Goal: Check status

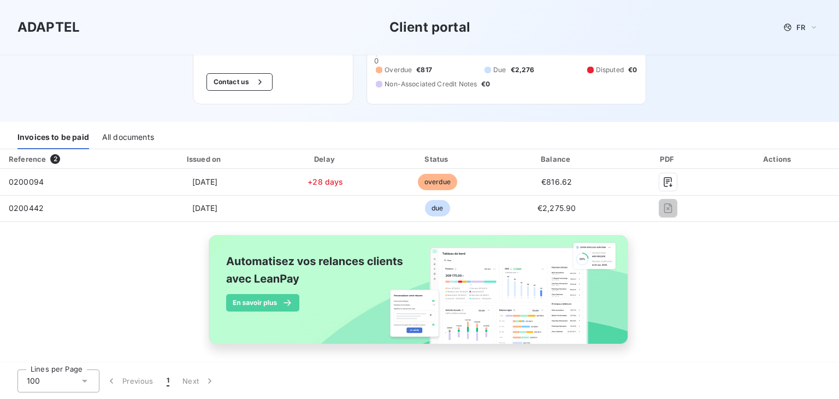
scroll to position [81, 0]
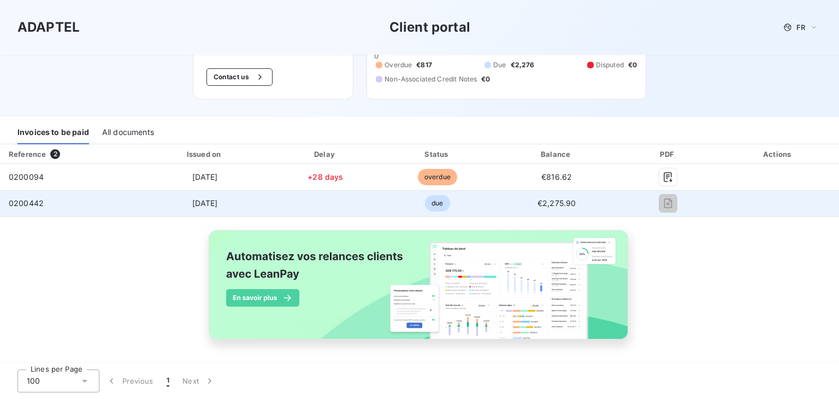
click at [330, 205] on td at bounding box center [326, 203] width 110 height 26
click at [32, 201] on span "0200442" at bounding box center [26, 202] width 35 height 9
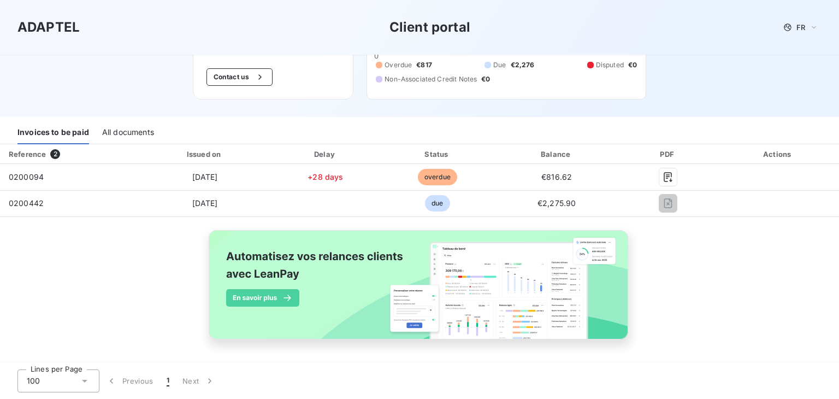
click at [137, 129] on div "All documents" at bounding box center [128, 132] width 52 height 23
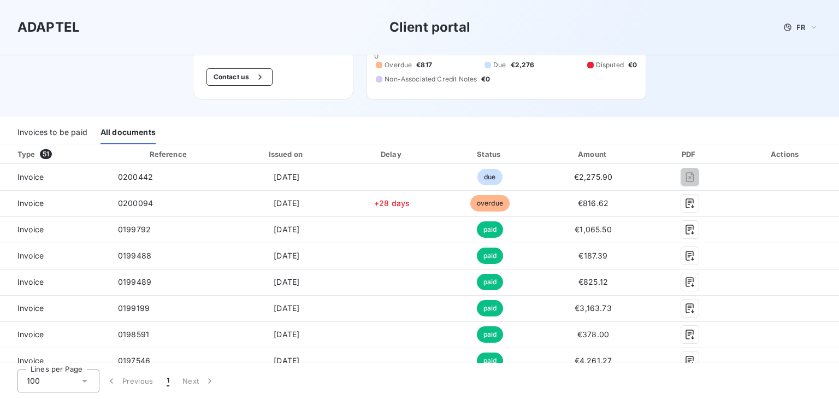
click at [46, 131] on div "Invoices to be paid" at bounding box center [52, 132] width 70 height 23
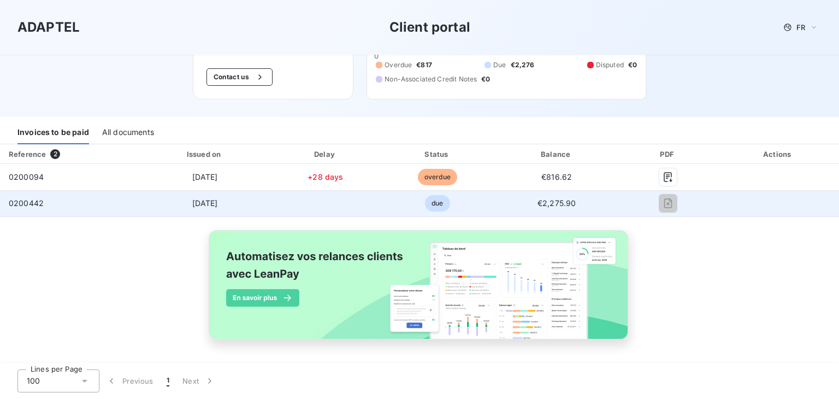
click at [25, 201] on span "0200442" at bounding box center [26, 202] width 35 height 9
